Goal: Ask a question

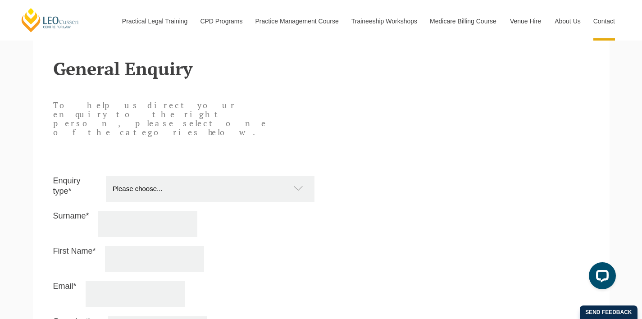
scroll to position [860, 0]
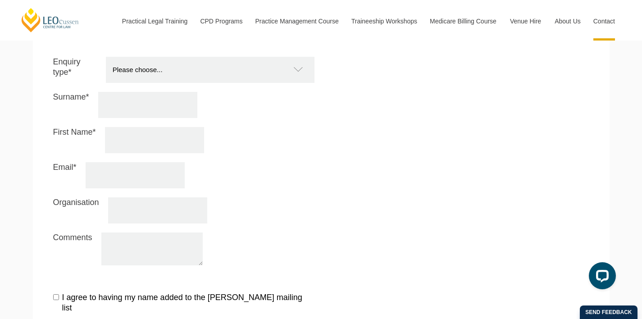
click at [250, 57] on select "Please choose... Practical Training Course (Onsite and Online) Supervised Legal…" at bounding box center [214, 70] width 217 height 26
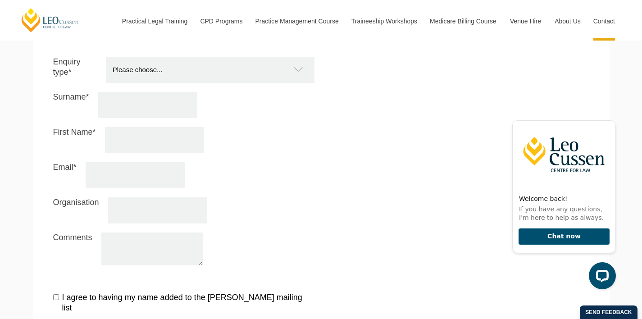
select select "PTC Onsite and Online"
click at [106, 57] on select "Please choose... Practical Training Course (Onsite and Online) Supervised Legal…" at bounding box center [214, 70] width 217 height 26
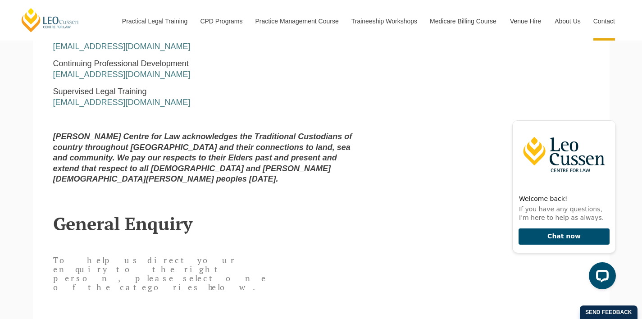
click at [263, 140] on strong "[PERSON_NAME] Centre for Law acknowledges the Traditional Custodians of country…" at bounding box center [202, 157] width 299 height 51
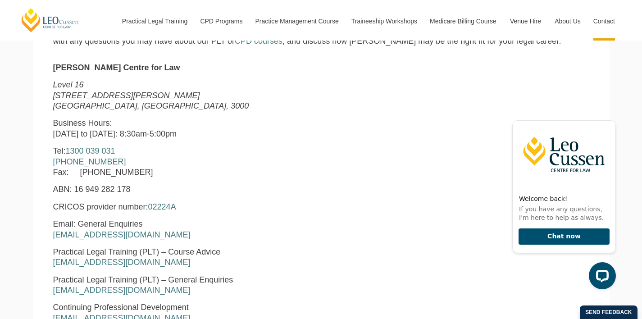
scroll to position [344, 0]
